Goal: Task Accomplishment & Management: Manage account settings

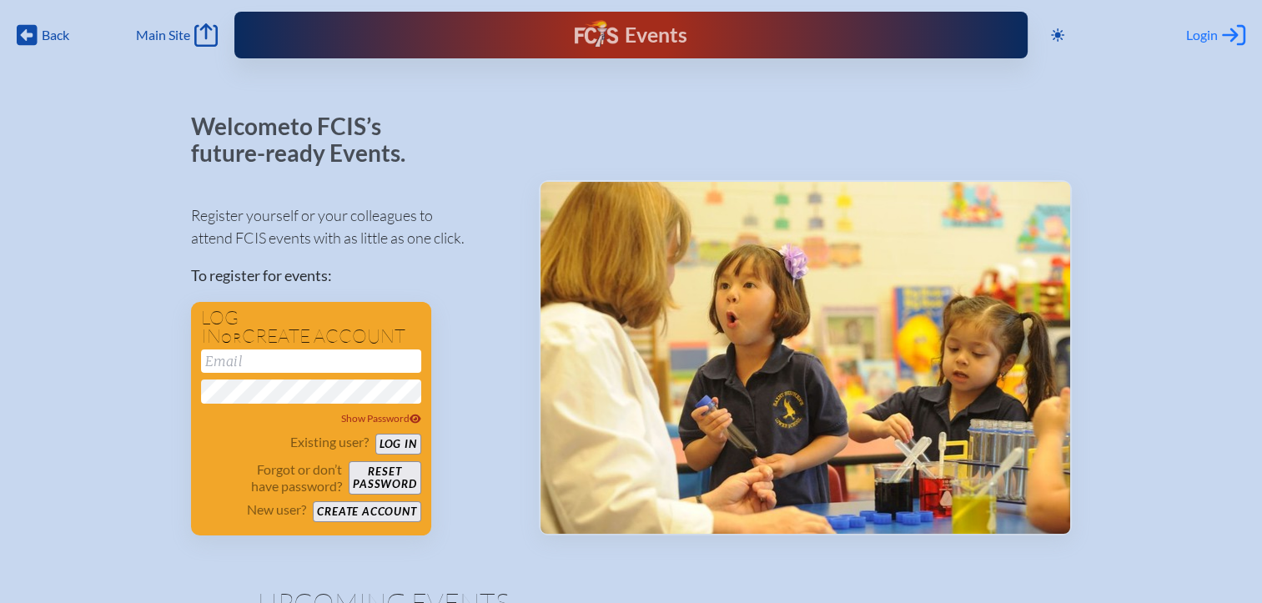
type input "[EMAIL_ADDRESS][DOMAIN_NAME]"
click at [1211, 35] on span "Login" at bounding box center [1202, 35] width 32 height 17
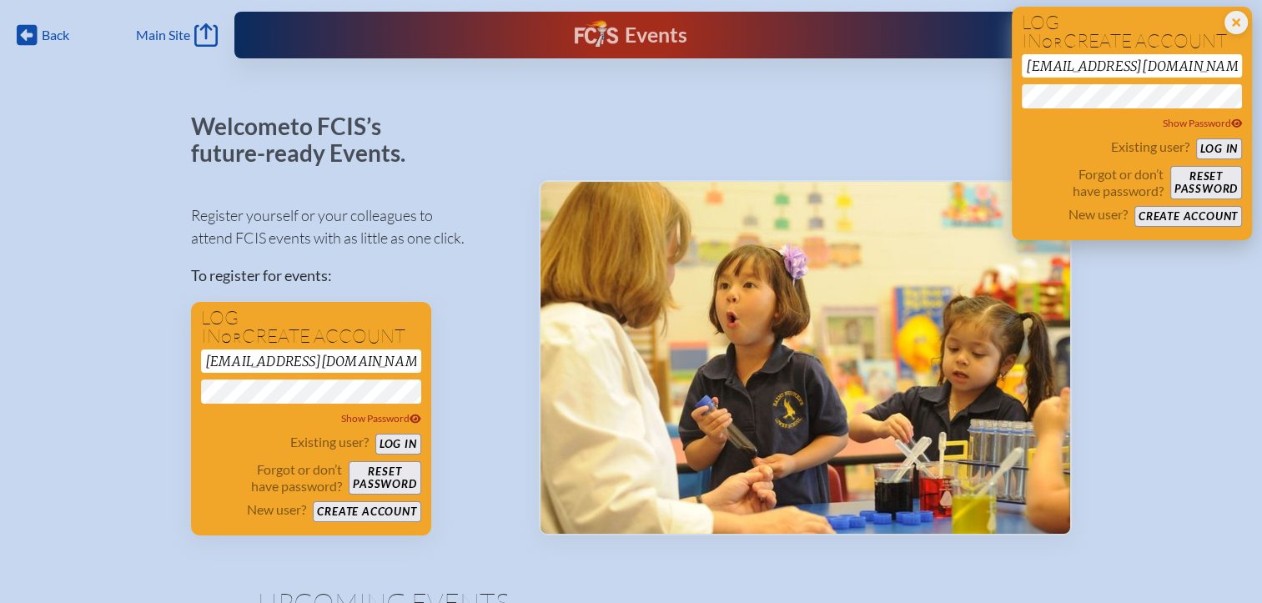
click at [1215, 149] on button "Log in" at bounding box center [1219, 148] width 46 height 21
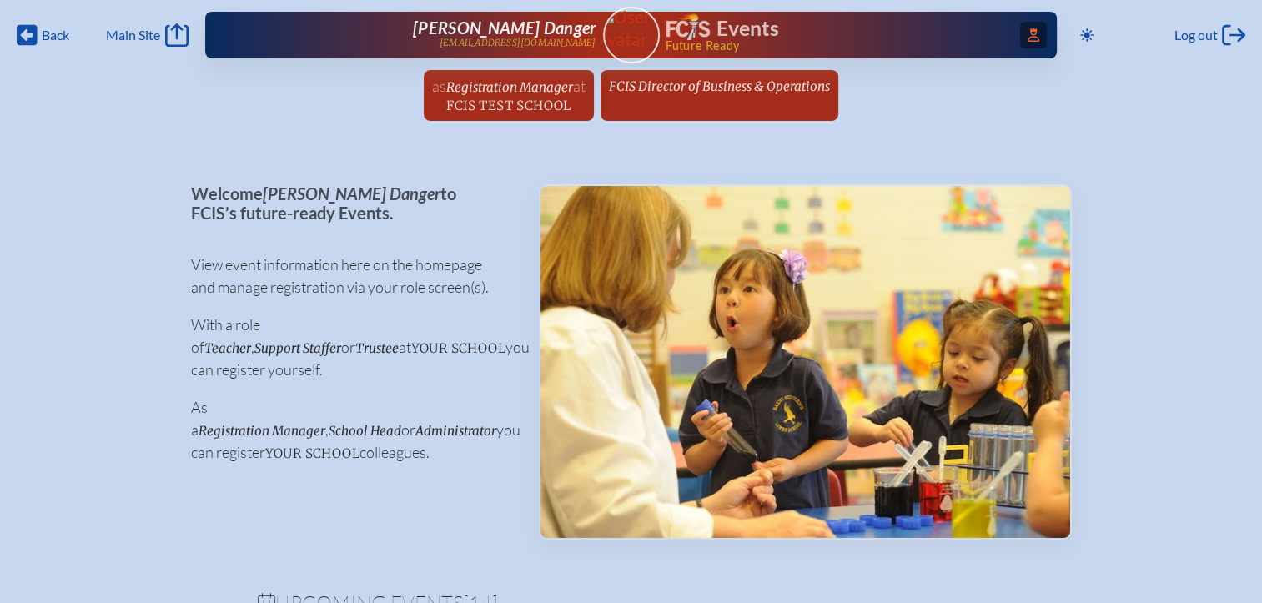
click at [1028, 39] on icon "Access Users..." at bounding box center [1034, 34] width 12 height 13
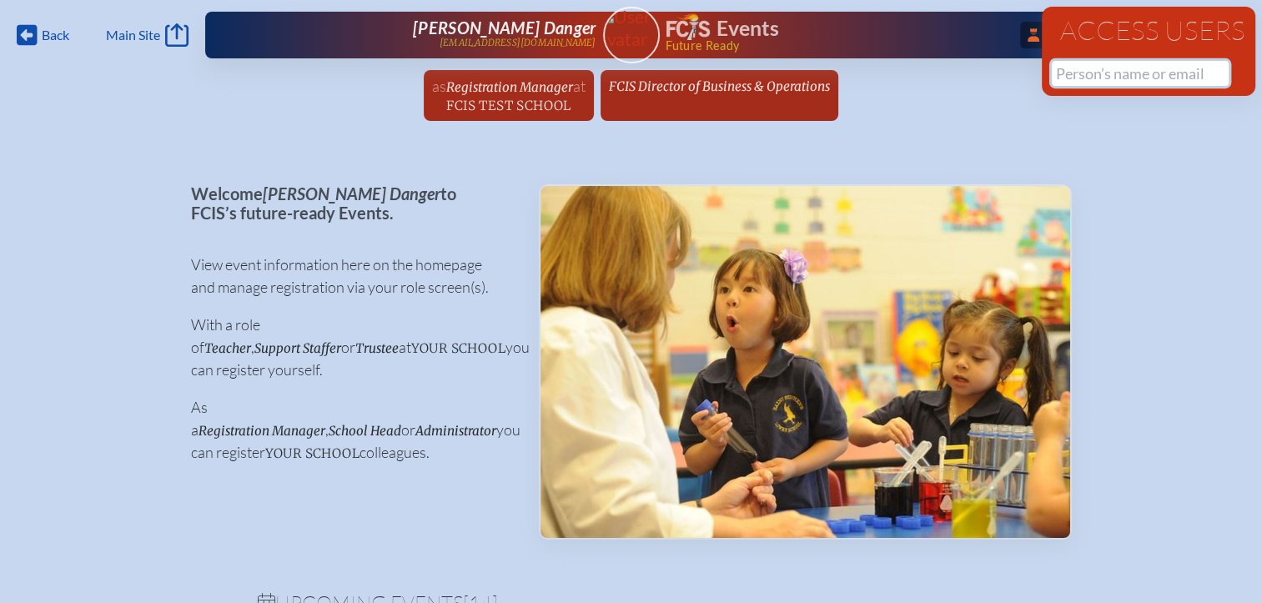
click at [1079, 69] on input "text" at bounding box center [1140, 73] width 177 height 25
type input "tyra"
